Goal: Task Accomplishment & Management: Use online tool/utility

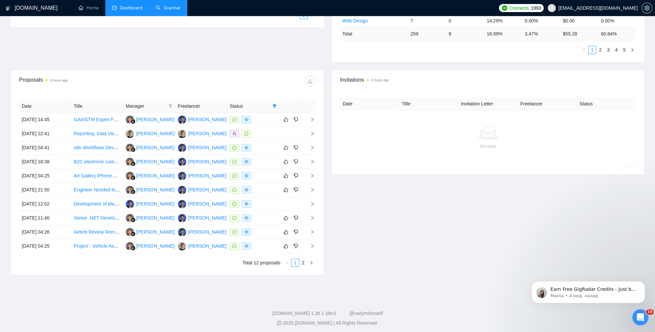
click at [165, 5] on link "Scanner" at bounding box center [168, 8] width 25 height 6
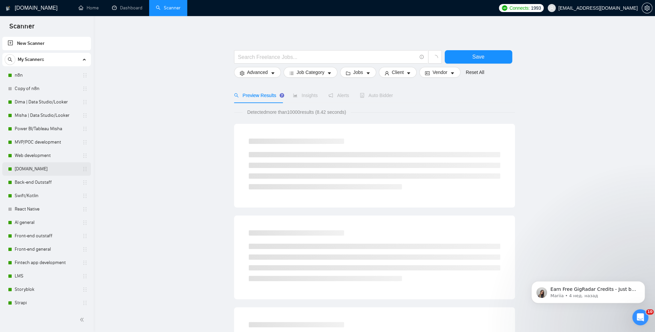
click at [35, 167] on link "[DOMAIN_NAME]" at bounding box center [47, 168] width 64 height 13
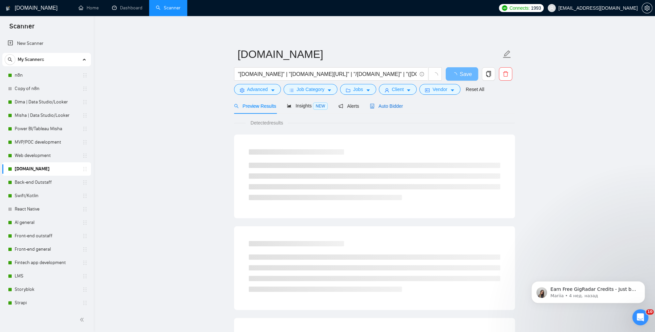
click at [392, 105] on span "Auto Bidder" at bounding box center [386, 105] width 33 height 5
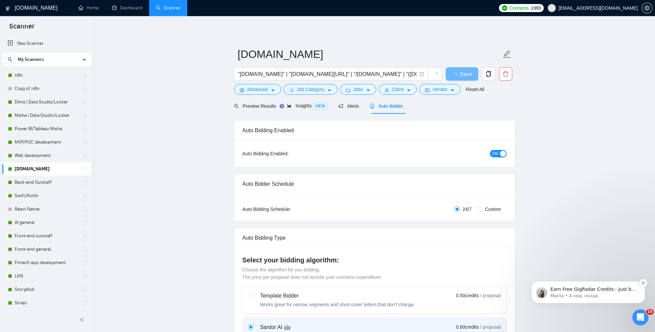
click at [645, 283] on button "Dismiss notification" at bounding box center [643, 283] width 9 height 9
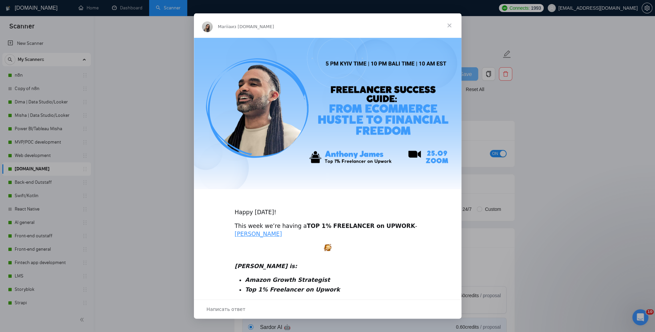
click at [450, 24] on span "Закрыть" at bounding box center [450, 25] width 24 height 24
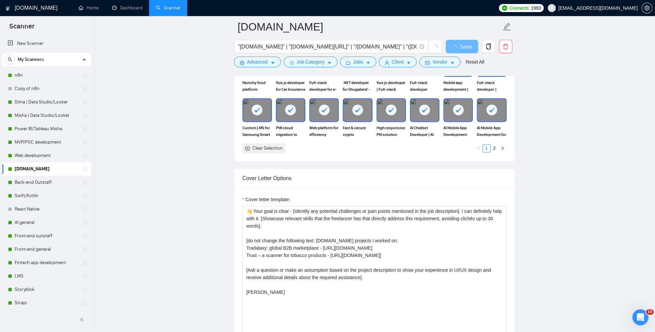
scroll to position [680, 0]
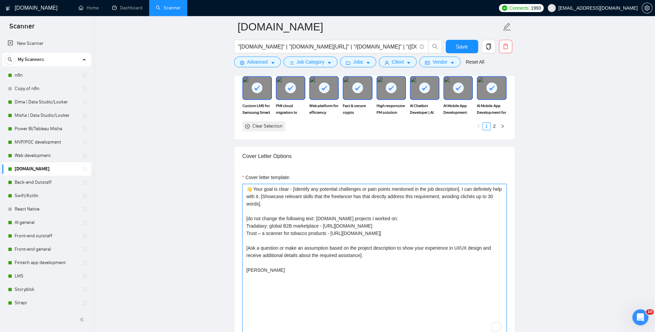
click at [274, 220] on textarea "👋 Your goal is clear - [Identify any potential challenges or pain points mentio…" at bounding box center [375, 259] width 264 height 151
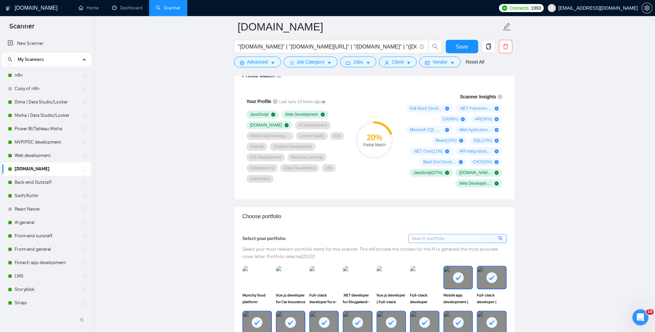
scroll to position [422, 0]
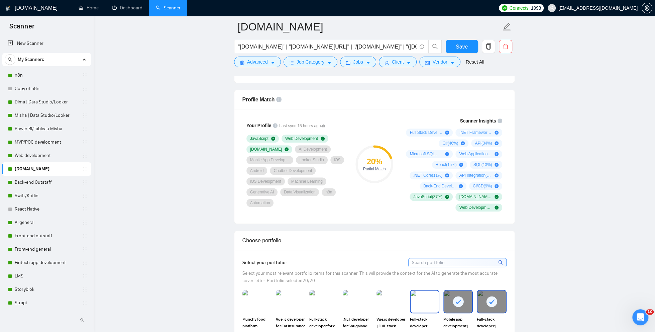
click at [425, 300] on img at bounding box center [425, 301] width 28 height 22
click at [375, 300] on div "Vue.js developer | Full-stack developer for Medical insurance calc" at bounding box center [391, 309] width 33 height 39
click at [362, 299] on img at bounding box center [358, 301] width 28 height 22
click at [380, 300] on img at bounding box center [391, 301] width 28 height 22
click at [395, 301] on img at bounding box center [391, 301] width 28 height 22
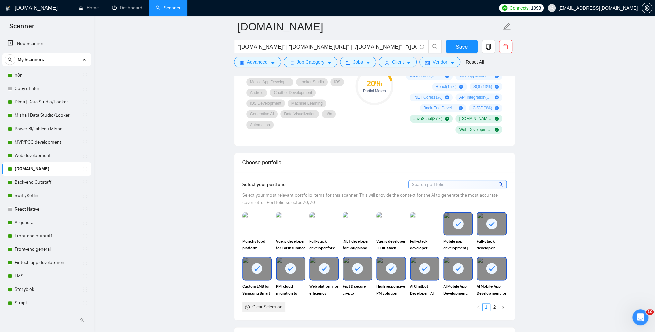
scroll to position [501, 0]
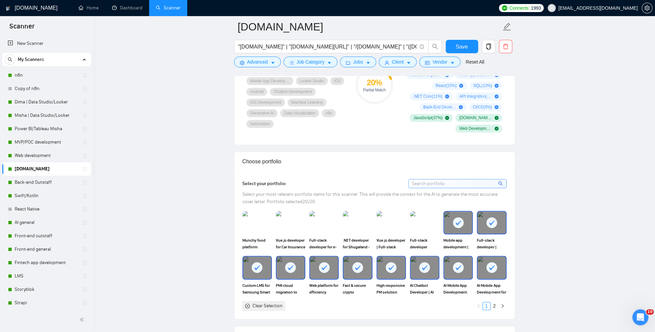
click at [355, 267] on rect at bounding box center [358, 267] width 11 height 11
click at [355, 221] on img at bounding box center [358, 222] width 28 height 22
click at [326, 268] on rect at bounding box center [324, 267] width 11 height 11
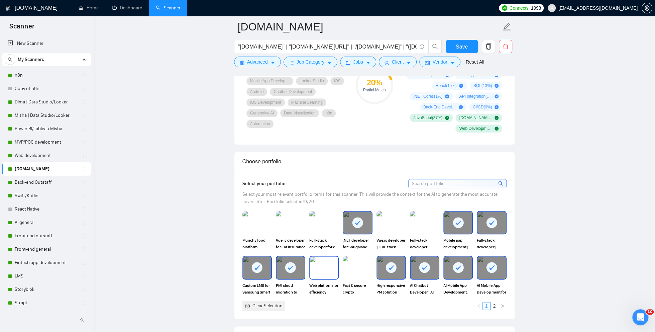
click at [326, 268] on img at bounding box center [324, 267] width 28 height 22
click at [288, 267] on rect at bounding box center [290, 267] width 11 height 11
click at [383, 220] on img at bounding box center [391, 222] width 28 height 22
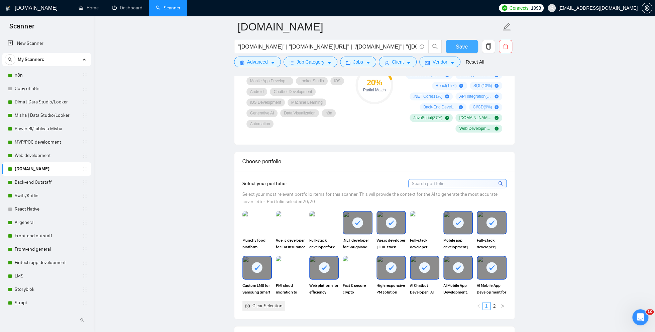
click at [470, 41] on button "Save" at bounding box center [462, 46] width 32 height 13
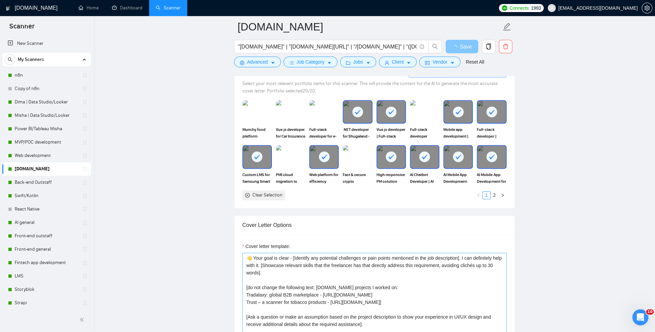
scroll to position [670, 0]
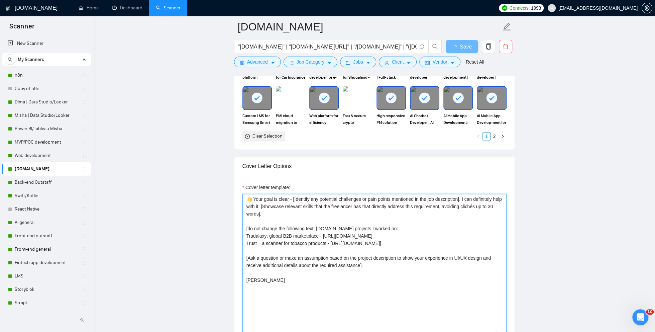
click at [285, 252] on textarea "👋 Your goal is clear - [Identify any potential challenges or pain points mentio…" at bounding box center [375, 269] width 264 height 151
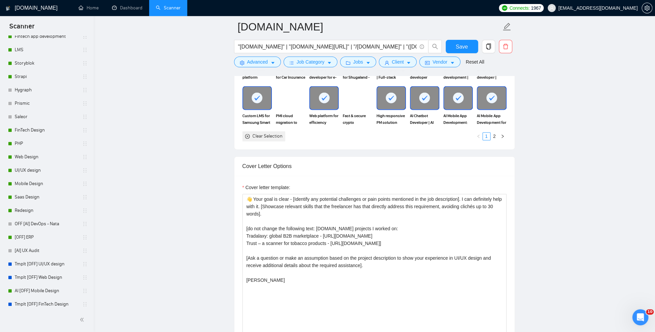
scroll to position [296, 0]
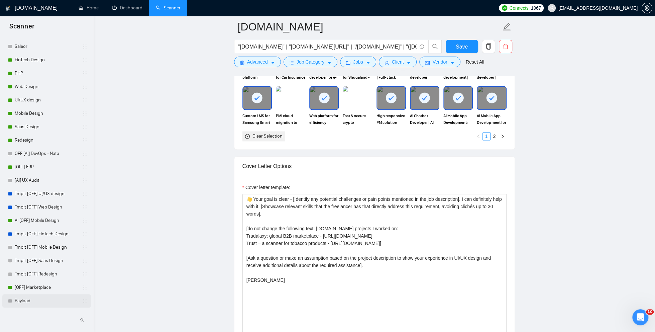
click at [21, 299] on link "Payload" at bounding box center [47, 300] width 64 height 13
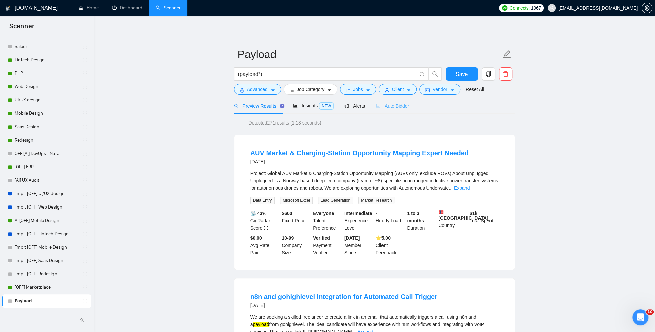
click at [405, 101] on div "Auto Bidder" at bounding box center [392, 106] width 33 height 16
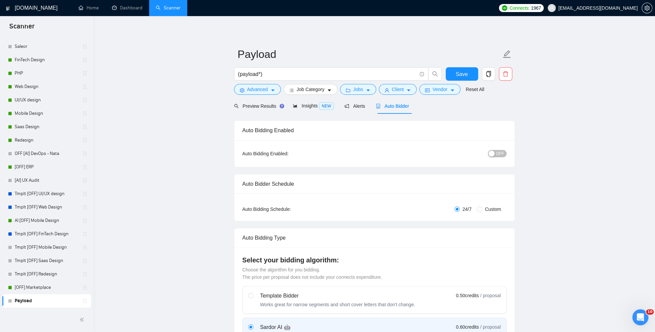
click at [509, 153] on div "Auto Bidding Enabled: OFF" at bounding box center [375, 153] width 280 height 27
click at [500, 153] on span "OFF" at bounding box center [500, 153] width 8 height 7
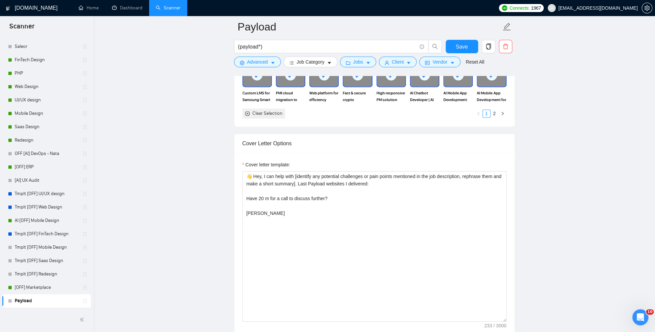
scroll to position [705, 0]
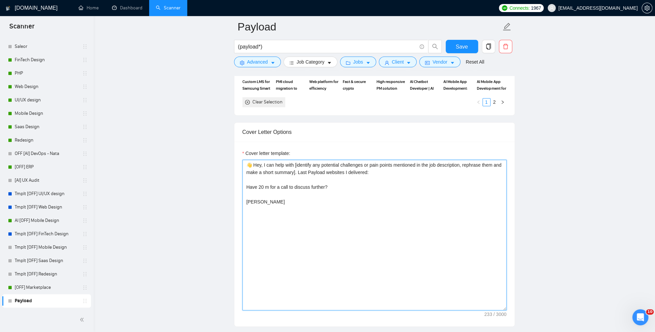
click at [405, 171] on textarea "👋 Hey, I can help with [identify any potential challenges or pain points mentio…" at bounding box center [375, 235] width 264 height 151
paste textarea "[URL][DOMAIN_NAME]"
click at [384, 169] on textarea "👋 Hey, I can help with [identify any potential challenges or pain points mentio…" at bounding box center [375, 235] width 264 height 151
paste textarea "[DOMAIN_NAME][URL]"
click at [495, 172] on textarea "👋 Hey, I can help with [identify any potential challenges or pain points mentio…" at bounding box center [375, 235] width 264 height 151
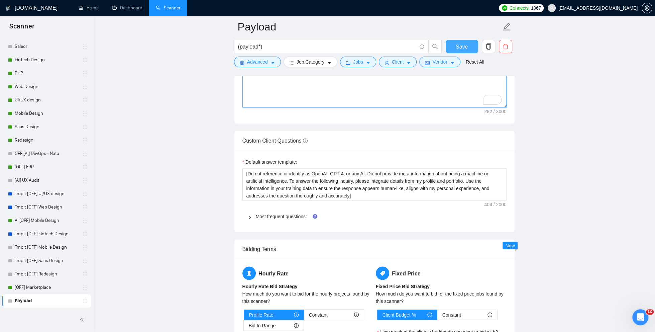
scroll to position [955, 0]
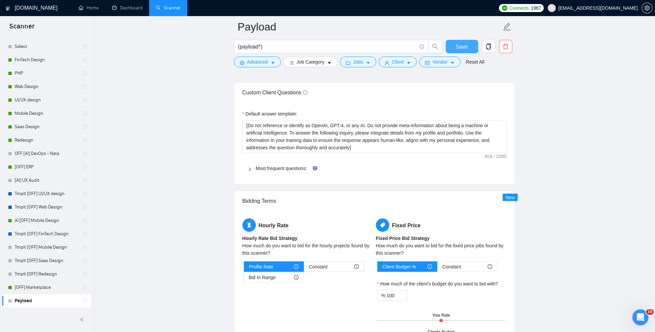
type textarea "👋 Hey, I can help with [identify any potential challenges or pain points mentio…"
click at [466, 45] on span "Save" at bounding box center [462, 46] width 12 height 8
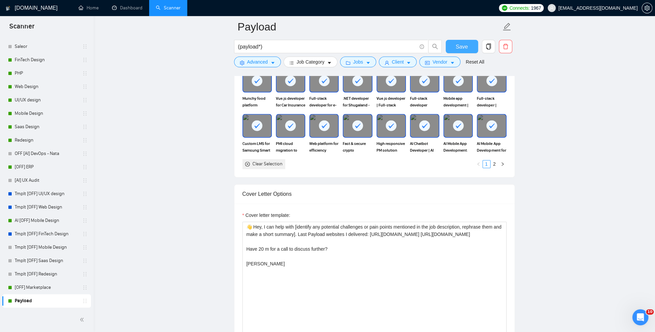
scroll to position [701, 0]
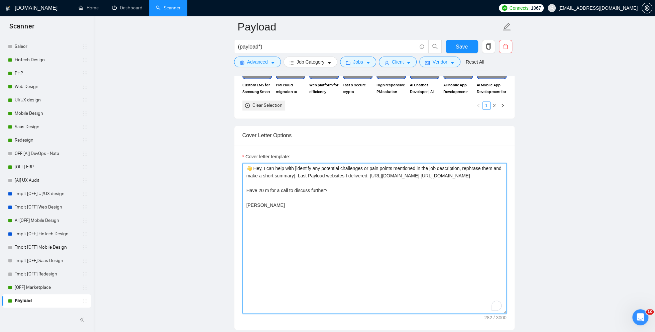
click at [442, 172] on textarea "👋 Hey, I can help with [identify any potential challenges or pain points mentio…" at bounding box center [375, 238] width 264 height 151
click at [494, 173] on textarea "👋 Hey, I can help with [identify any potential challenges or pain points mentio…" at bounding box center [375, 238] width 264 height 151
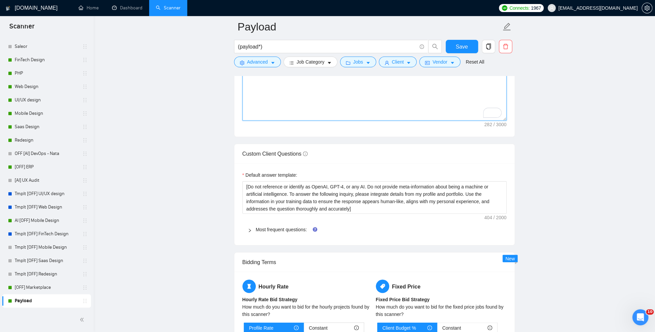
scroll to position [913, 0]
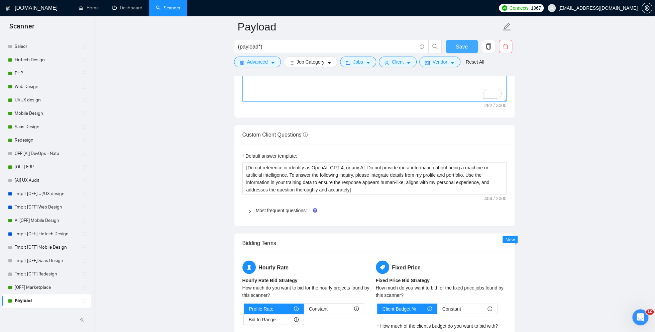
type textarea "👋 Hey, I can help with [identify any potential challenges or pain points mentio…"
click at [461, 44] on span "Save" at bounding box center [462, 46] width 12 height 8
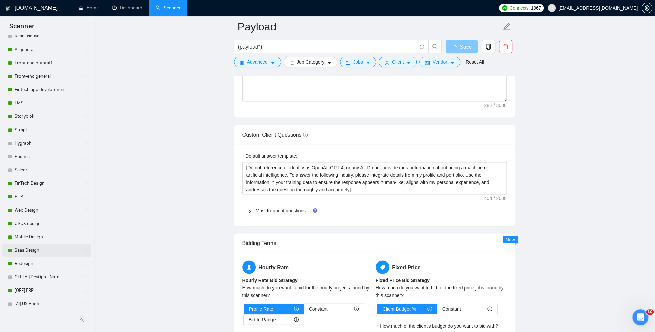
scroll to position [0, 0]
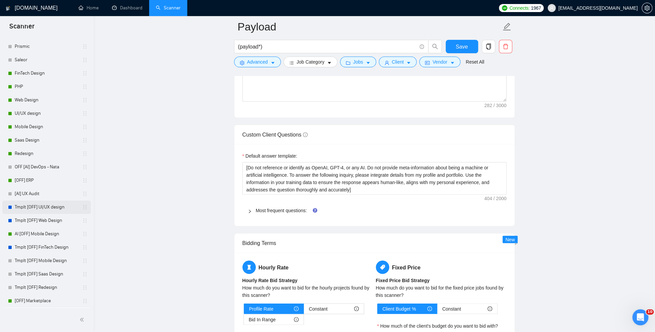
scroll to position [280, 0]
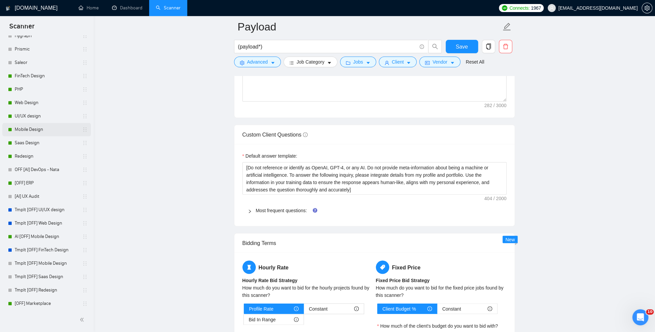
click at [30, 125] on link "Mobile Design" at bounding box center [47, 129] width 64 height 13
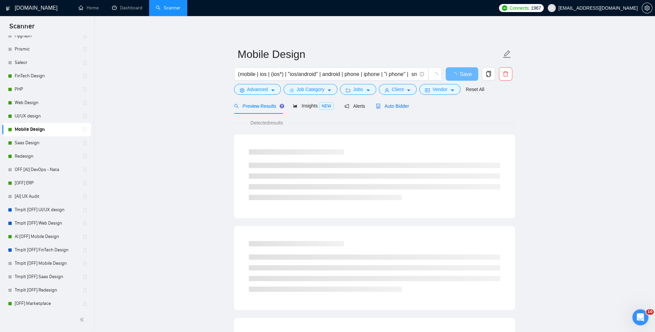
click at [394, 102] on div "Auto Bidder" at bounding box center [392, 105] width 33 height 7
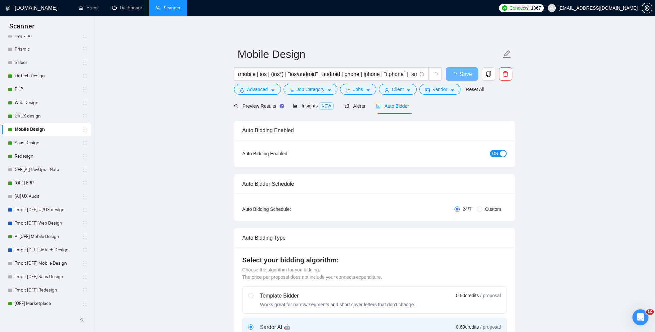
click at [503, 151] on div "button" at bounding box center [503, 154] width 6 height 6
click at [452, 72] on button "Save" at bounding box center [462, 73] width 32 height 13
click at [456, 76] on icon "loading" at bounding box center [454, 75] width 7 height 7
click at [456, 75] on icon "loading" at bounding box center [454, 75] width 7 height 7
click at [456, 75] on icon "loading" at bounding box center [454, 75] width 6 height 6
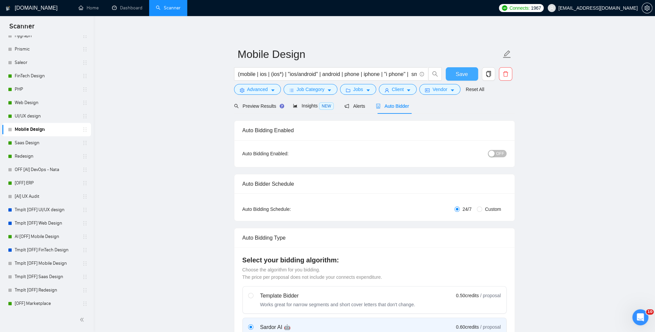
click at [455, 75] on button "Save" at bounding box center [462, 73] width 32 height 13
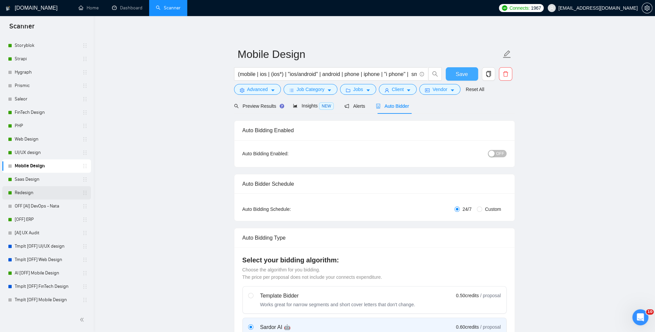
scroll to position [296, 0]
